Goal: Task Accomplishment & Management: Use online tool/utility

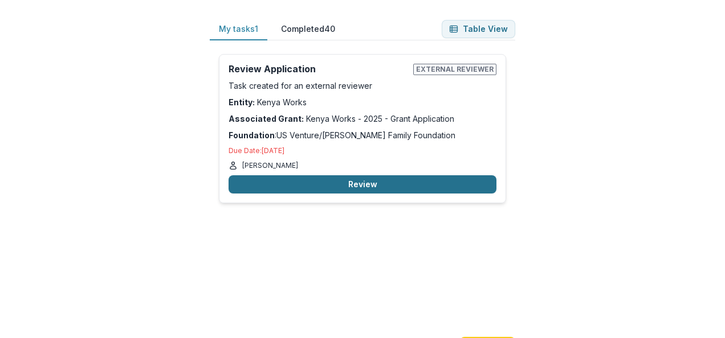
click at [343, 186] on button "Review" at bounding box center [363, 185] width 268 height 18
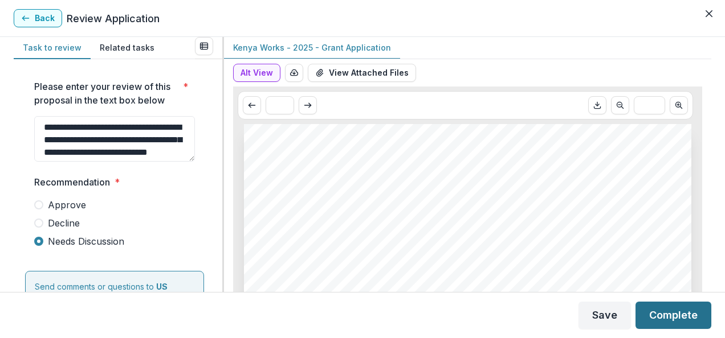
click at [687, 321] on button "Complete" at bounding box center [673, 315] width 76 height 27
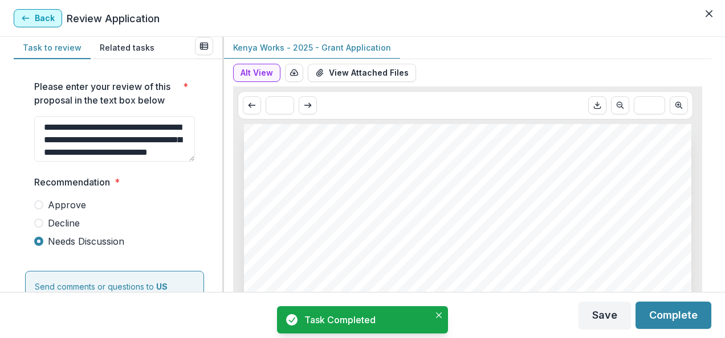
click at [44, 24] on button "Back" at bounding box center [38, 18] width 48 height 18
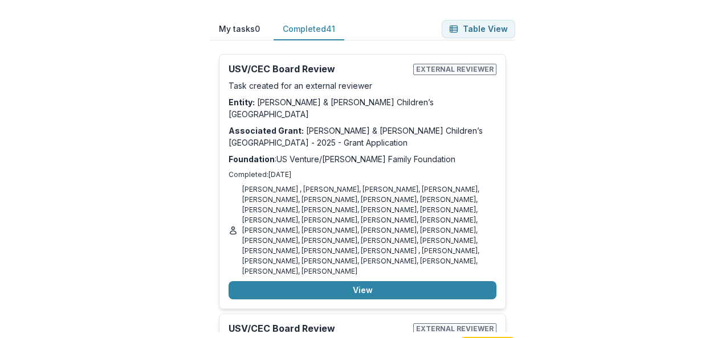
click at [296, 33] on button "Completed 41" at bounding box center [309, 29] width 71 height 22
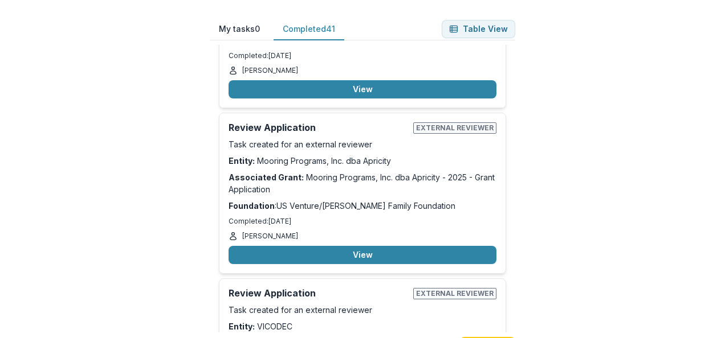
scroll to position [6945, 0]
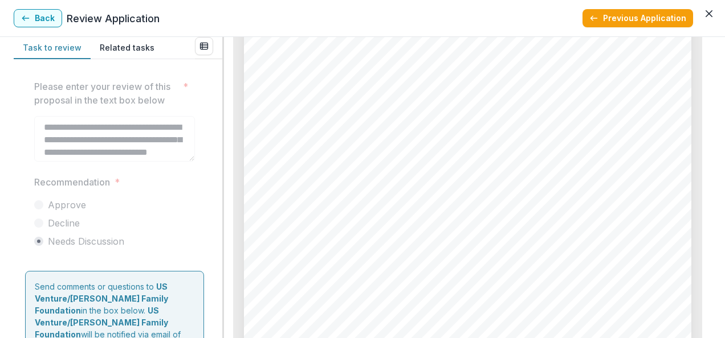
scroll to position [2849, 0]
click at [31, 26] on button "Back" at bounding box center [38, 18] width 48 height 18
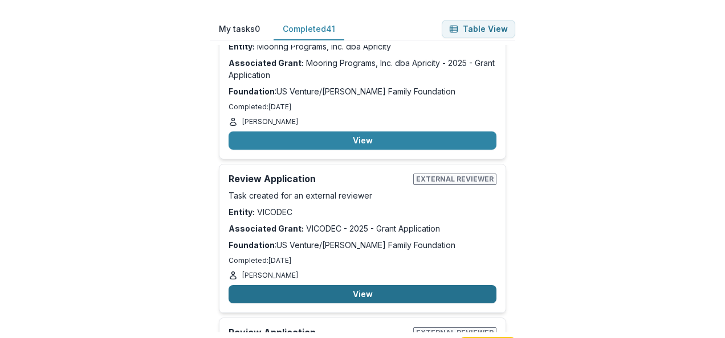
click at [317, 285] on button "View" at bounding box center [363, 294] width 268 height 18
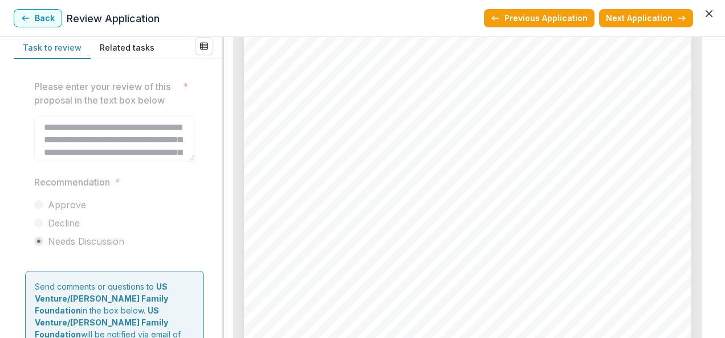
scroll to position [2712, 0]
click at [450, 146] on div "Page: 5 VICODEC - 2025 - Grant Application Funding and Budget Total fundraising…" at bounding box center [467, 285] width 447 height 633
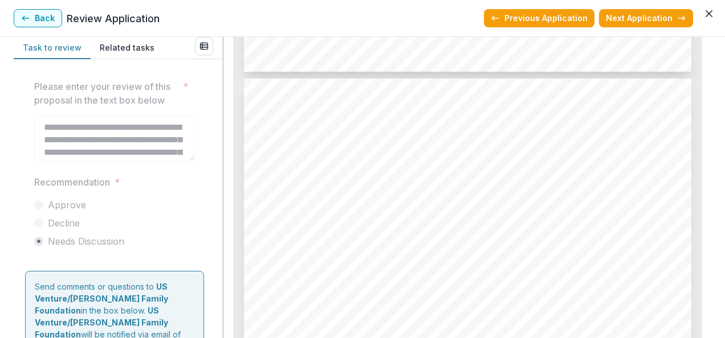
scroll to position [2576, 0]
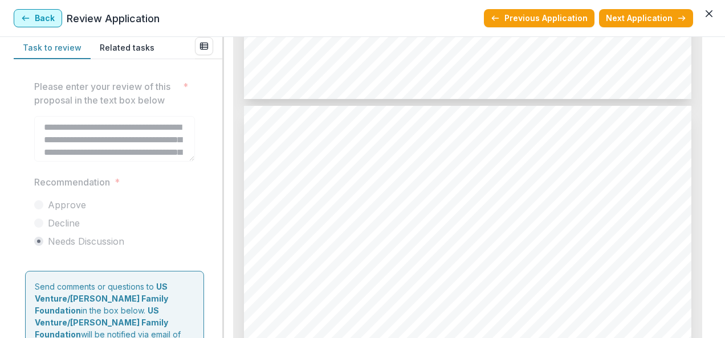
click at [31, 18] on button "Back" at bounding box center [38, 18] width 48 height 18
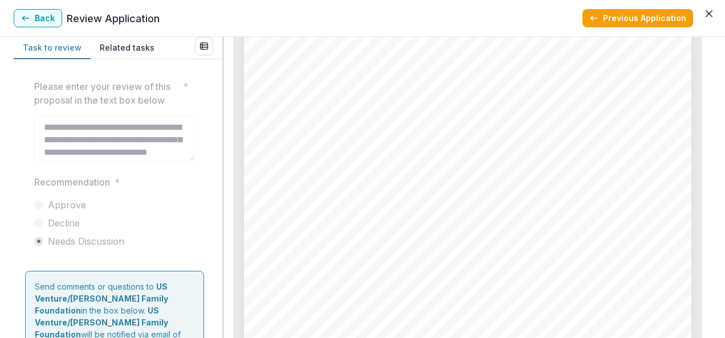
scroll to position [2872, 0]
click at [605, 269] on div "Page: 5 Kenya Works - 2025 - Grant Application $644,455.00 How much funding are…" at bounding box center [467, 148] width 447 height 633
click at [605, 269] on div "Page: 5 Kenya Works - 2025 - Grant Application $644,455.00 How much funding are…" at bounding box center [467, 57] width 447 height 633
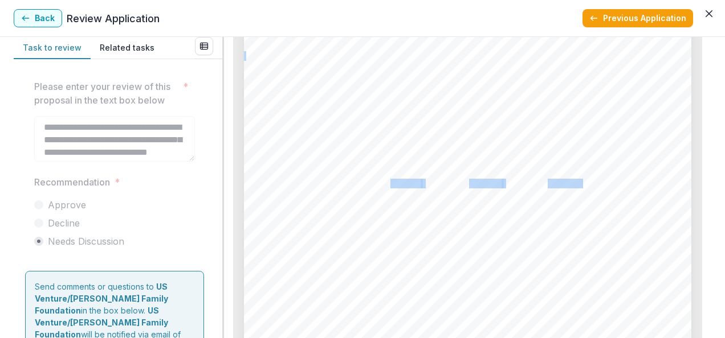
scroll to position [2918, 0]
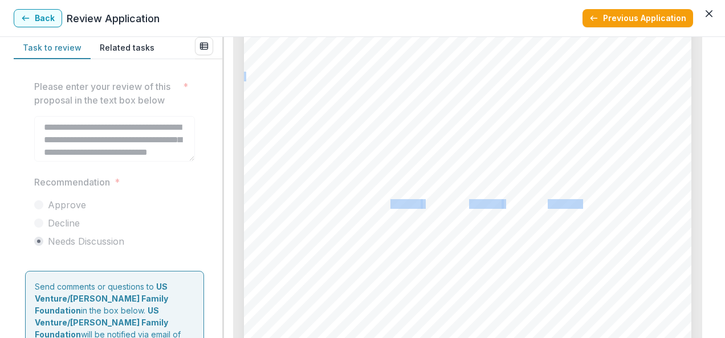
click at [605, 269] on div "Page: 5 Kenya Works - 2025 - Grant Application $644,455.00 How much funding are…" at bounding box center [467, 78] width 447 height 633
click at [474, 213] on div "Page: 5 Kenya Works - 2025 - Grant Application $644,455.00 How much funding are…" at bounding box center [467, 80] width 447 height 633
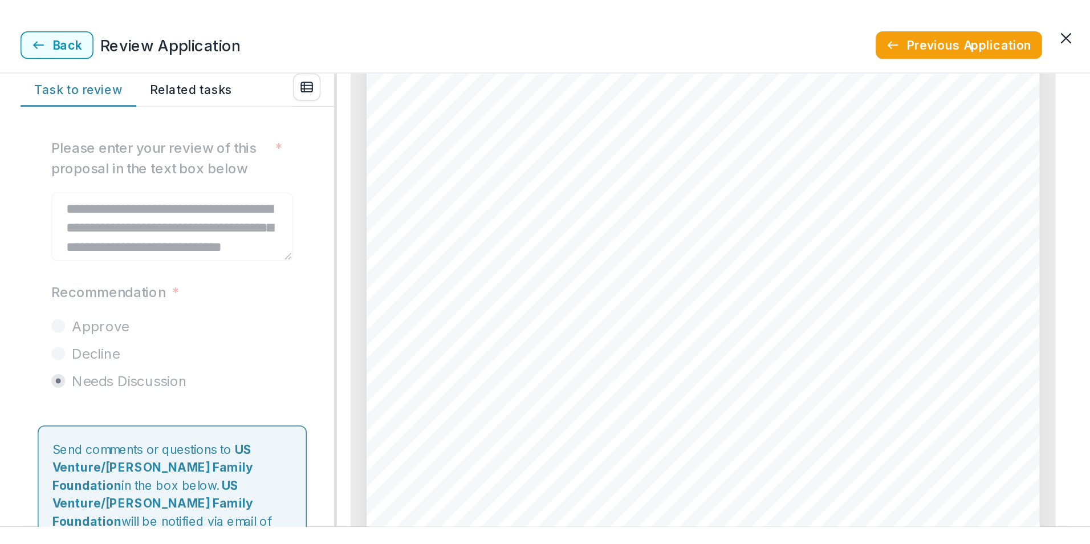
scroll to position [2849, 0]
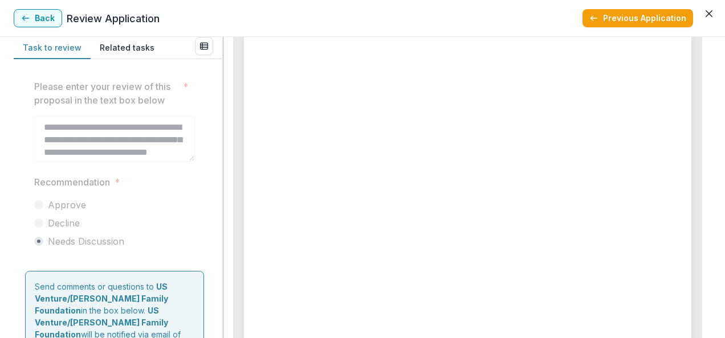
click at [508, 187] on div "Page: 5 Kenya Works - 2025 - Grant Application $644,455.00 How much funding are…" at bounding box center [467, 148] width 447 height 633
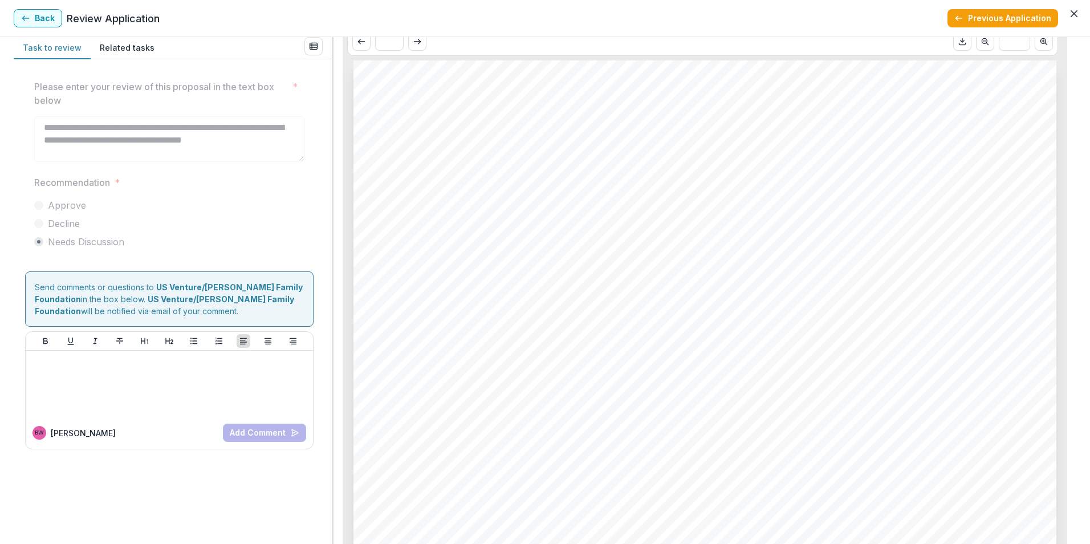
scroll to position [114, 0]
